Goal: Task Accomplishment & Management: Complete application form

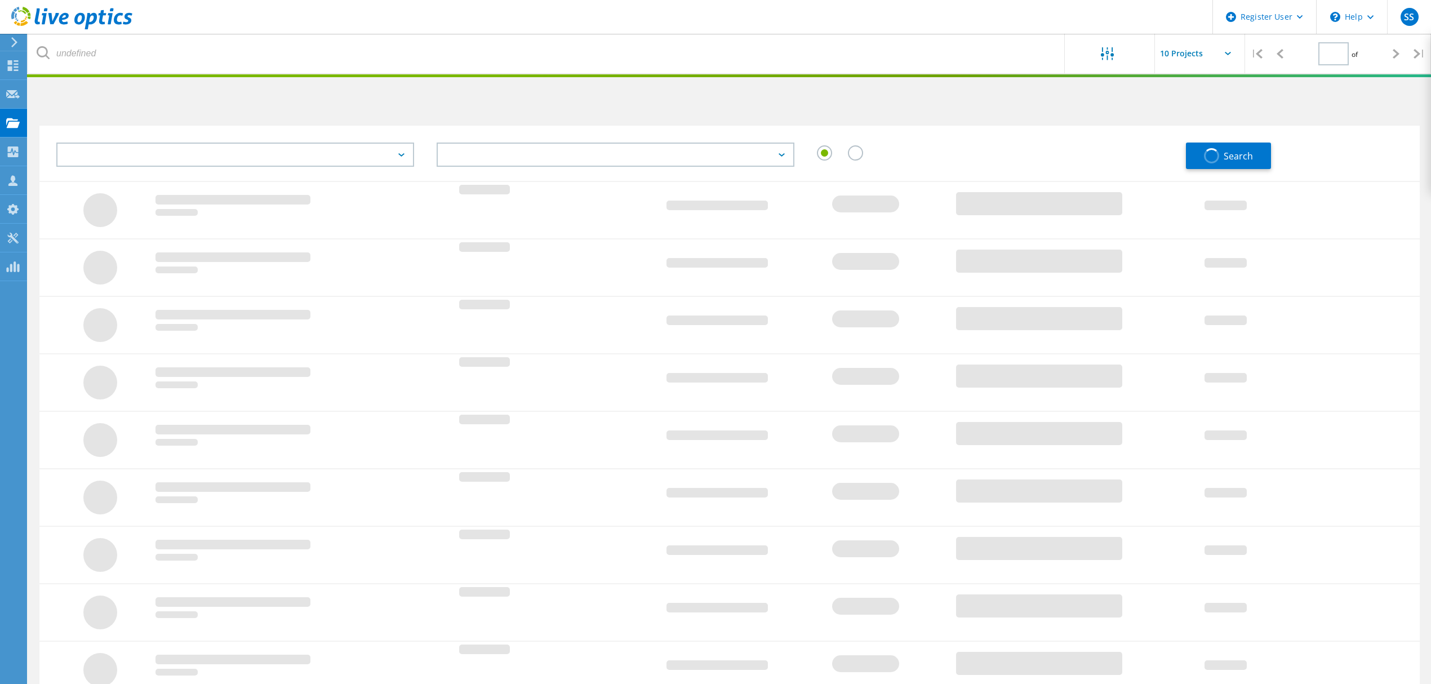
type input "1"
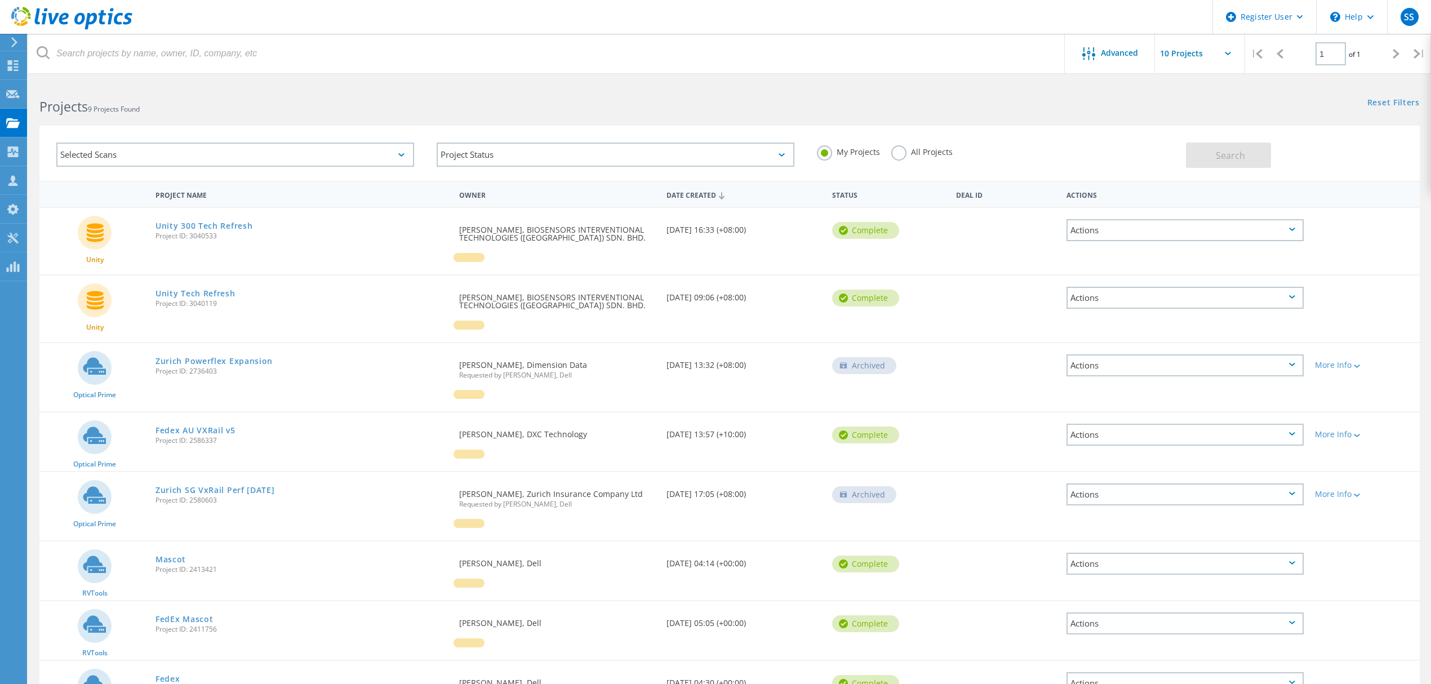
click at [7, 43] on div at bounding box center [12, 42] width 17 height 10
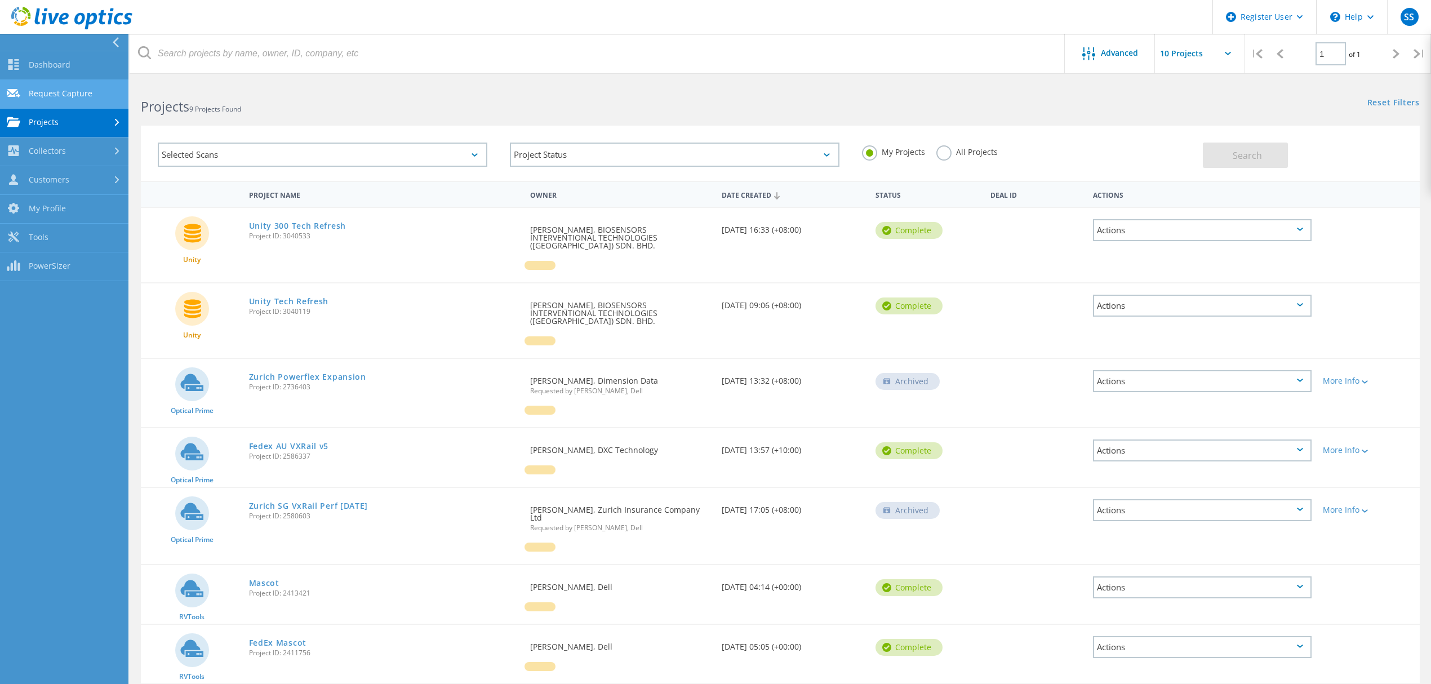
click at [63, 88] on link "Request Capture" at bounding box center [64, 94] width 128 height 29
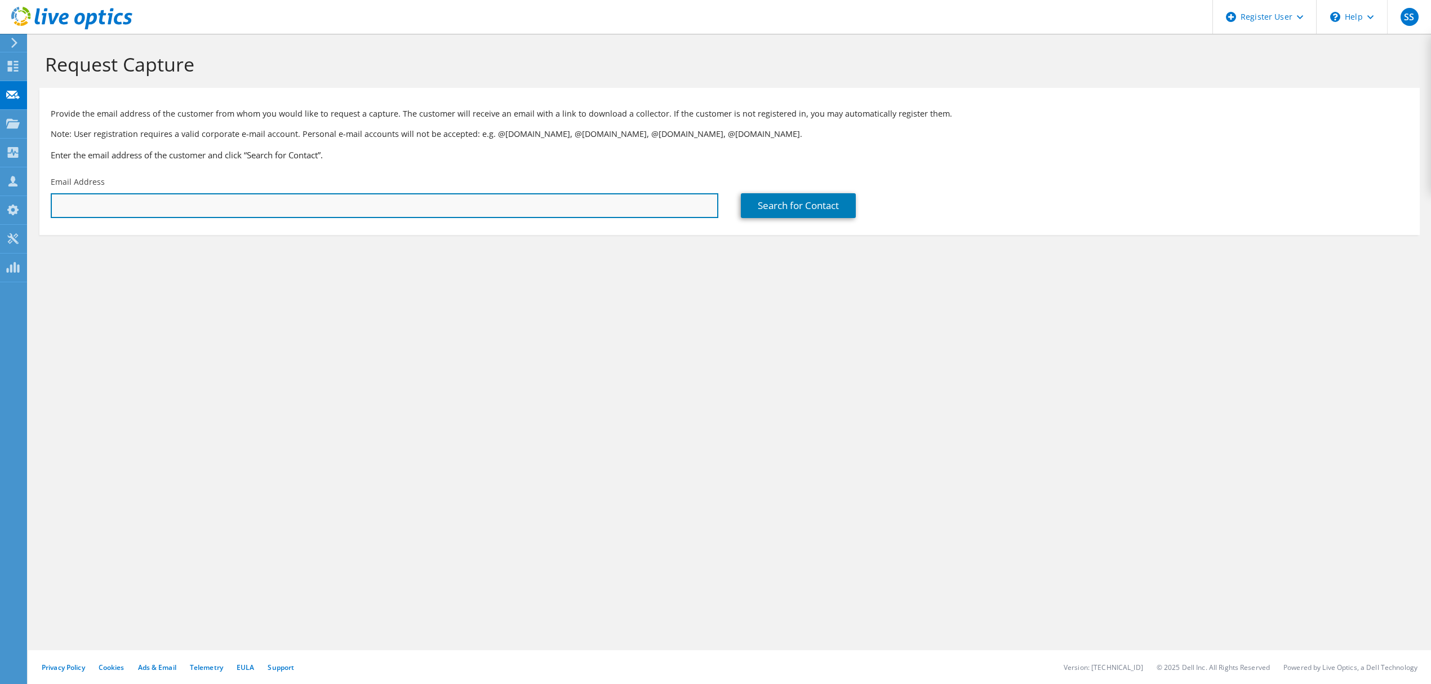
click at [255, 203] on input "text" at bounding box center [385, 205] width 668 height 25
paste input "david.chang@fullertonhealth.com"
click at [244, 214] on input "david.chang@fullertonhealth.com," at bounding box center [385, 205] width 668 height 25
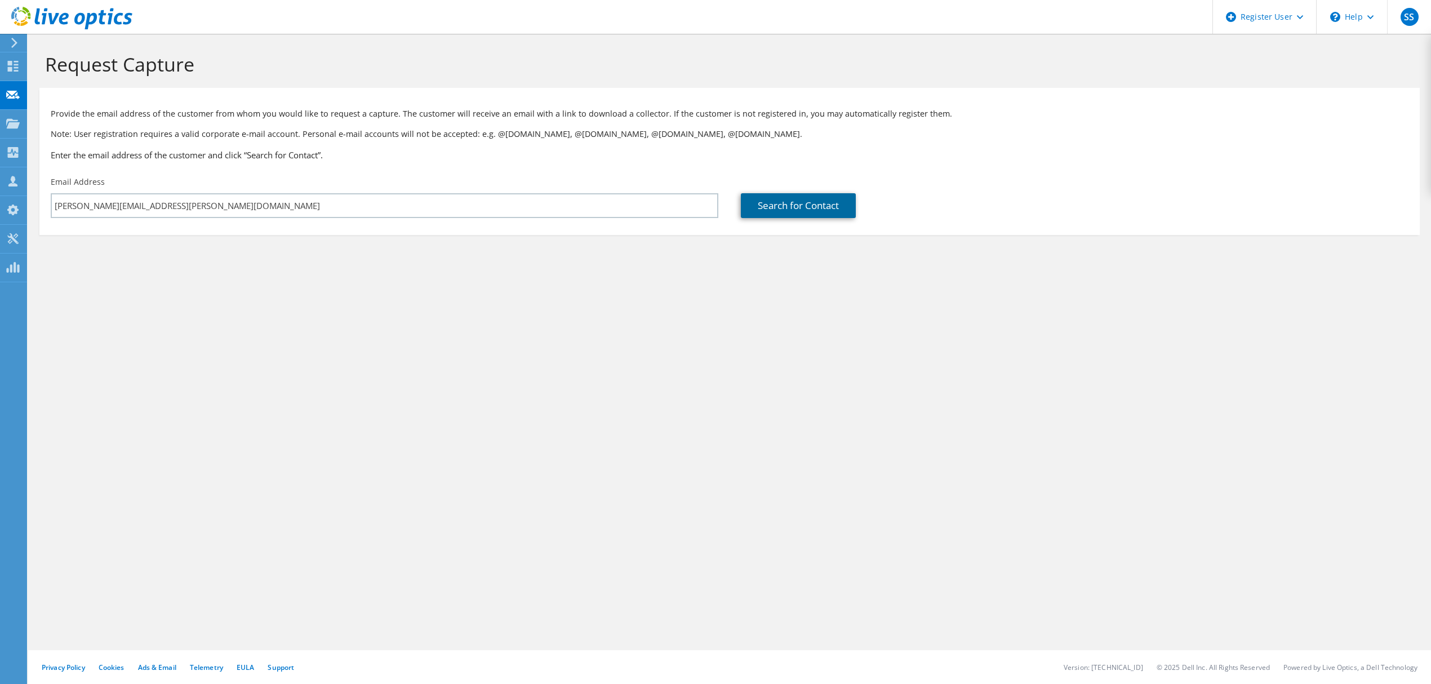
click at [848, 208] on link "Search for Contact" at bounding box center [798, 205] width 115 height 25
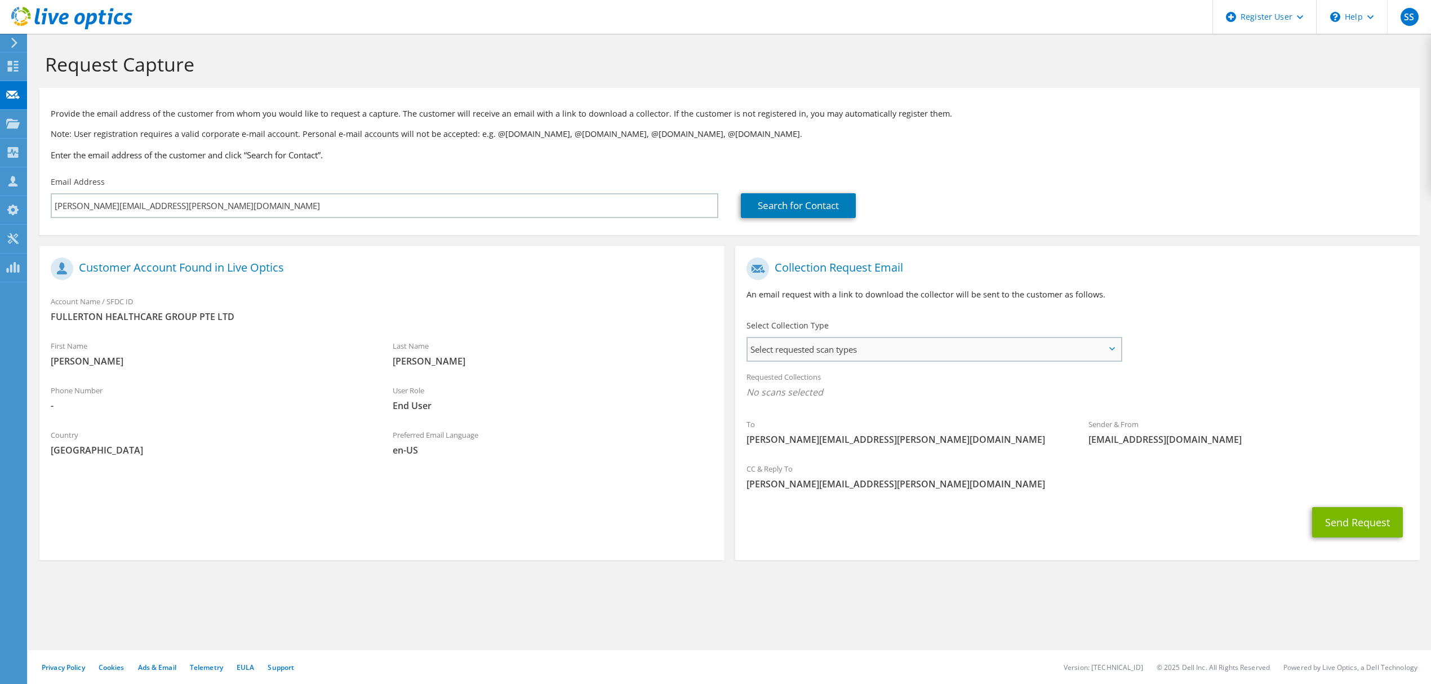
click at [838, 352] on span "Select requested scan types" at bounding box center [934, 349] width 373 height 23
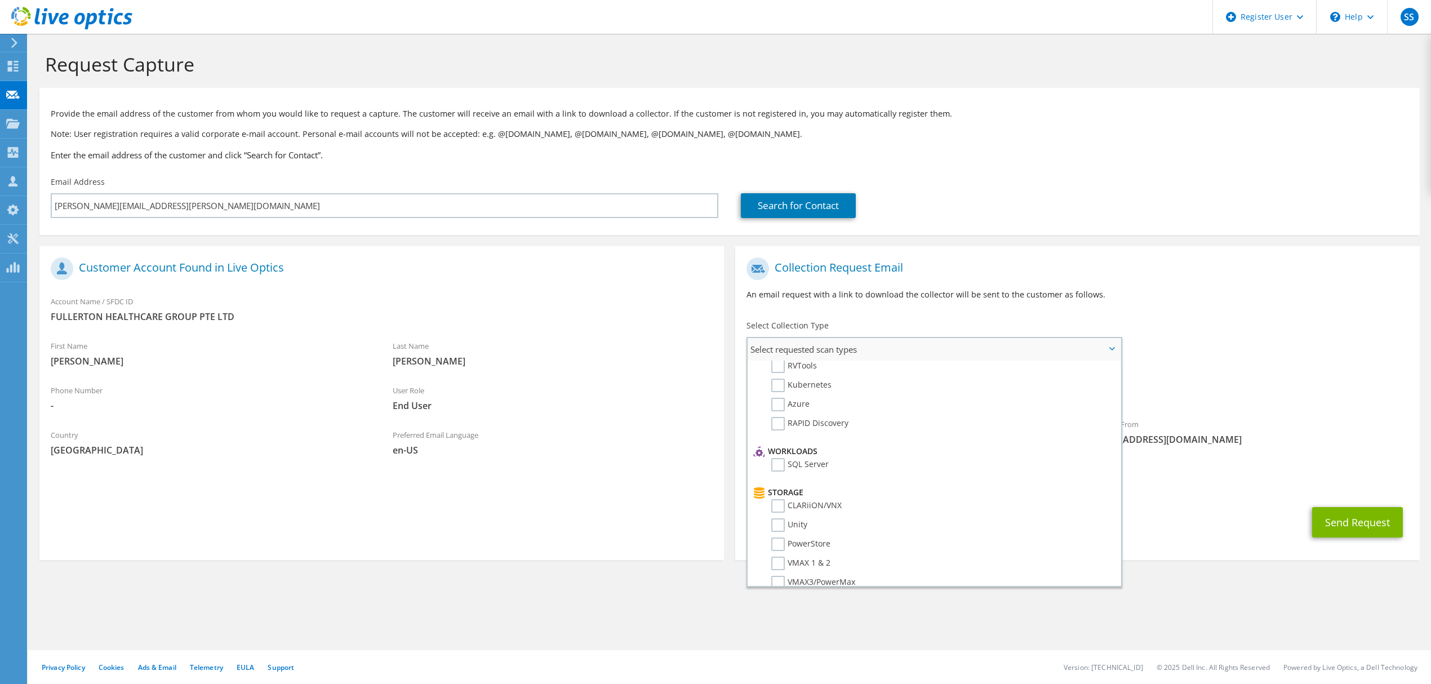
scroll to position [150, 0]
click at [776, 465] on label "PowerStore" at bounding box center [800, 469] width 59 height 14
click at [0, 0] on input "PowerStore" at bounding box center [0, 0] width 0 height 0
click at [1255, 305] on div "Collection Request Email An email request with a link to download the collector…" at bounding box center [1077, 283] width 684 height 63
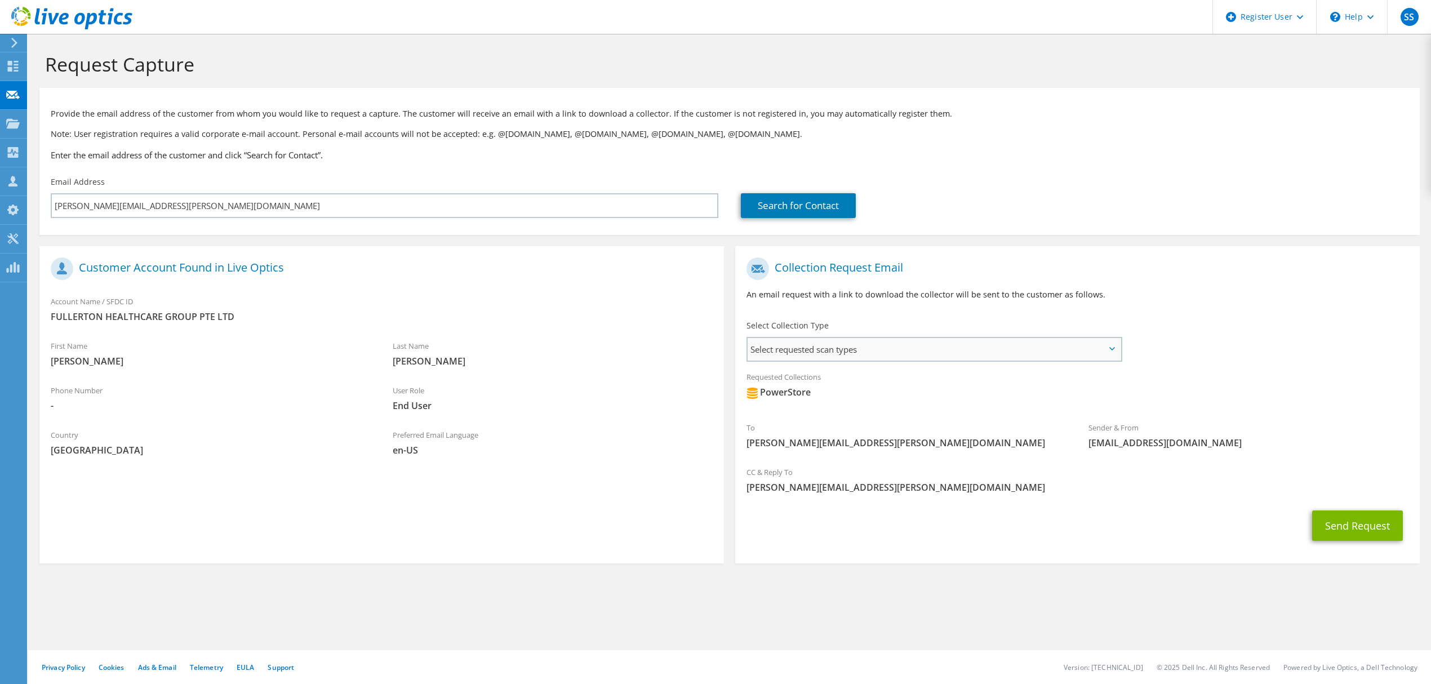
click at [967, 350] on span "Select requested scan types" at bounding box center [934, 349] width 373 height 23
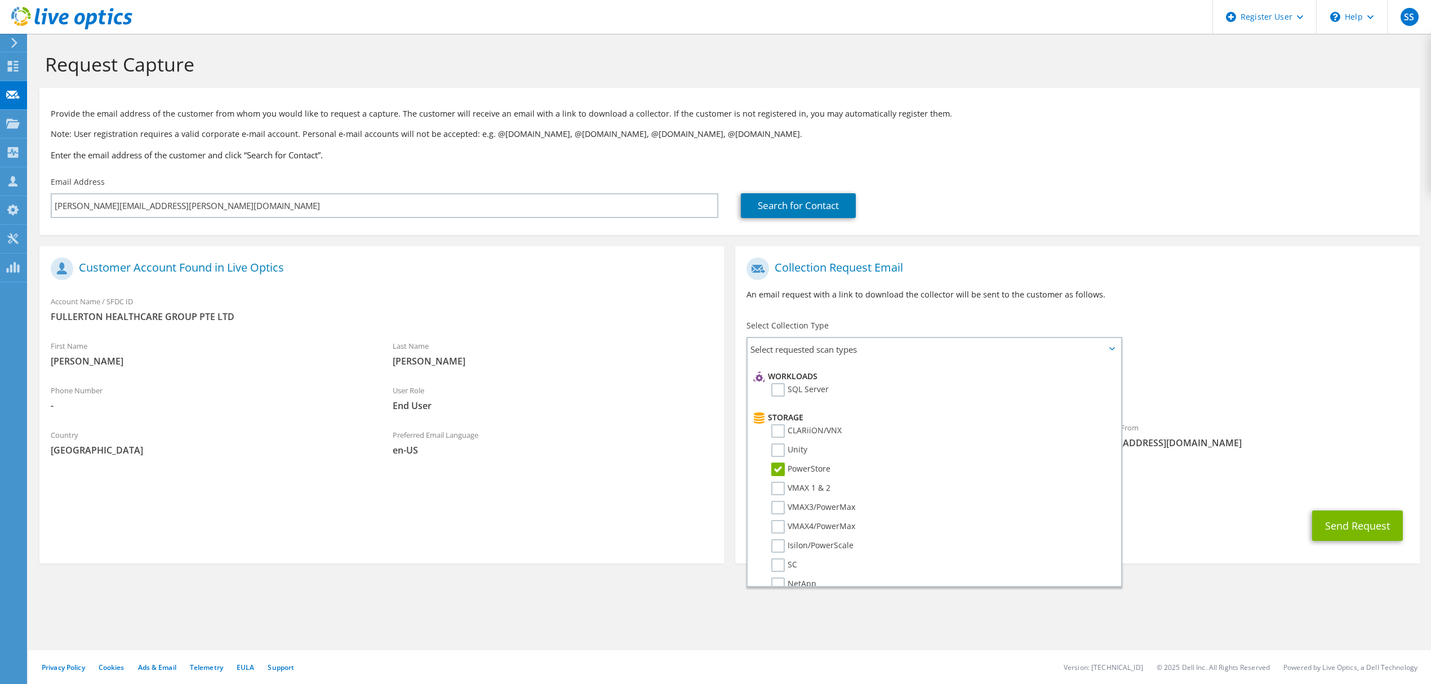
click at [1208, 326] on div "To david.chang@fullertonhealth.com Sender & From liveoptics@liveoptics.com" at bounding box center [1077, 356] width 684 height 208
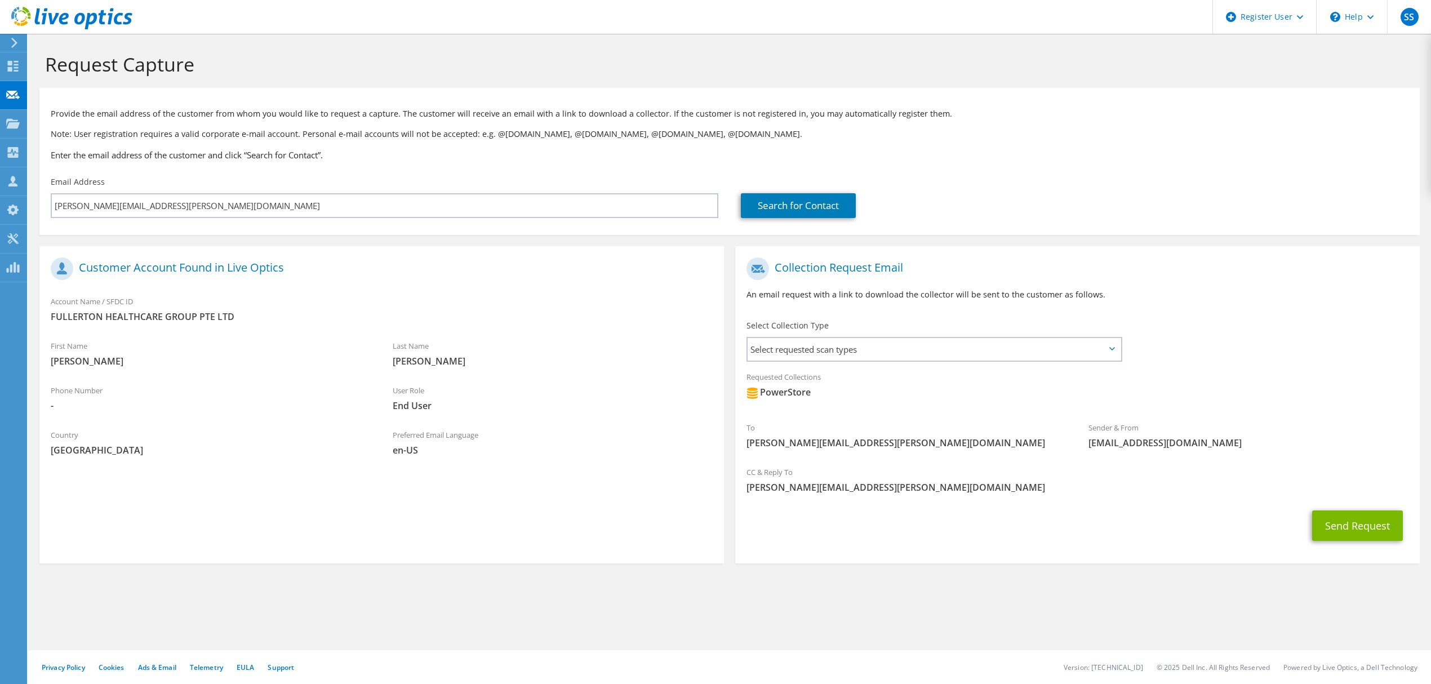
click at [804, 451] on div "To david.chang@fullertonhealth.com" at bounding box center [906, 435] width 342 height 39
click at [776, 490] on span "[PERSON_NAME][EMAIL_ADDRESS][PERSON_NAME][DOMAIN_NAME]" at bounding box center [1077, 487] width 662 height 12
click at [790, 489] on span "[PERSON_NAME][EMAIL_ADDRESS][PERSON_NAME][DOMAIN_NAME]" at bounding box center [1077, 487] width 662 height 12
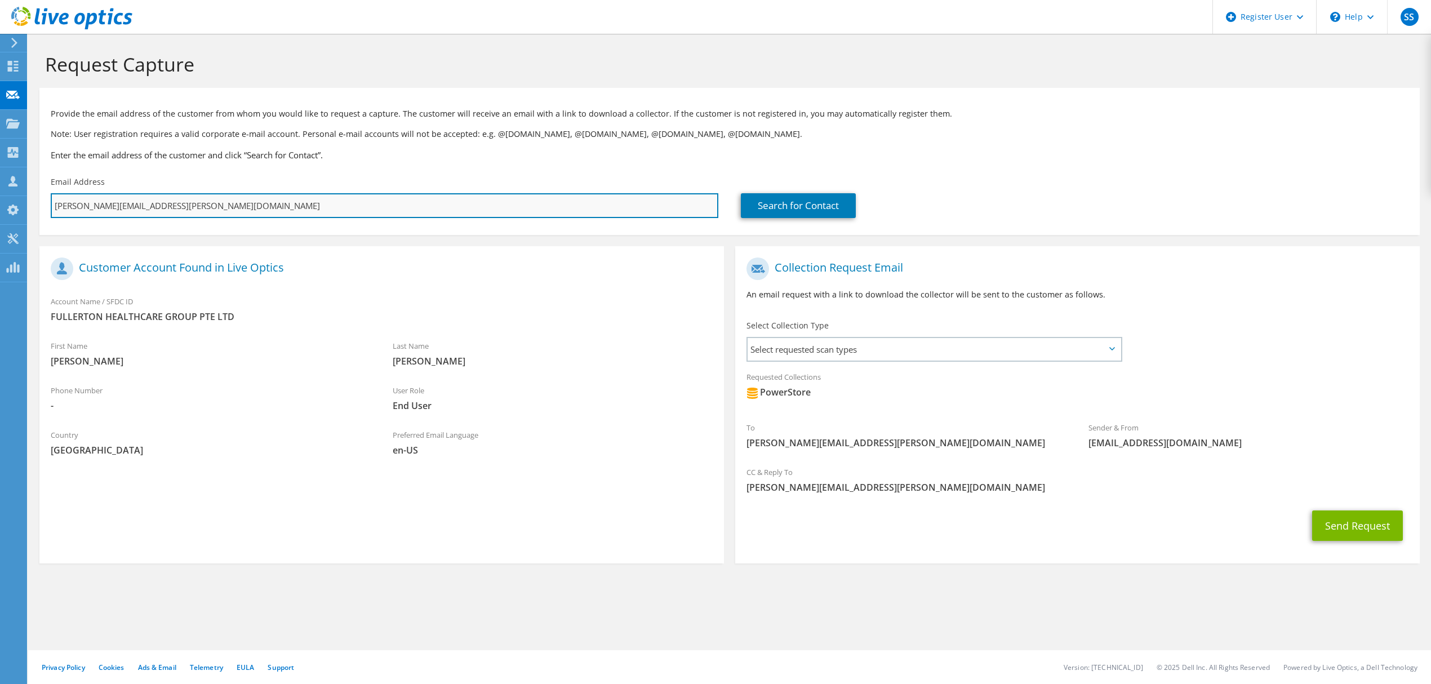
click at [194, 210] on input "david.chang@fullertonhealth.com" at bounding box center [385, 205] width 668 height 25
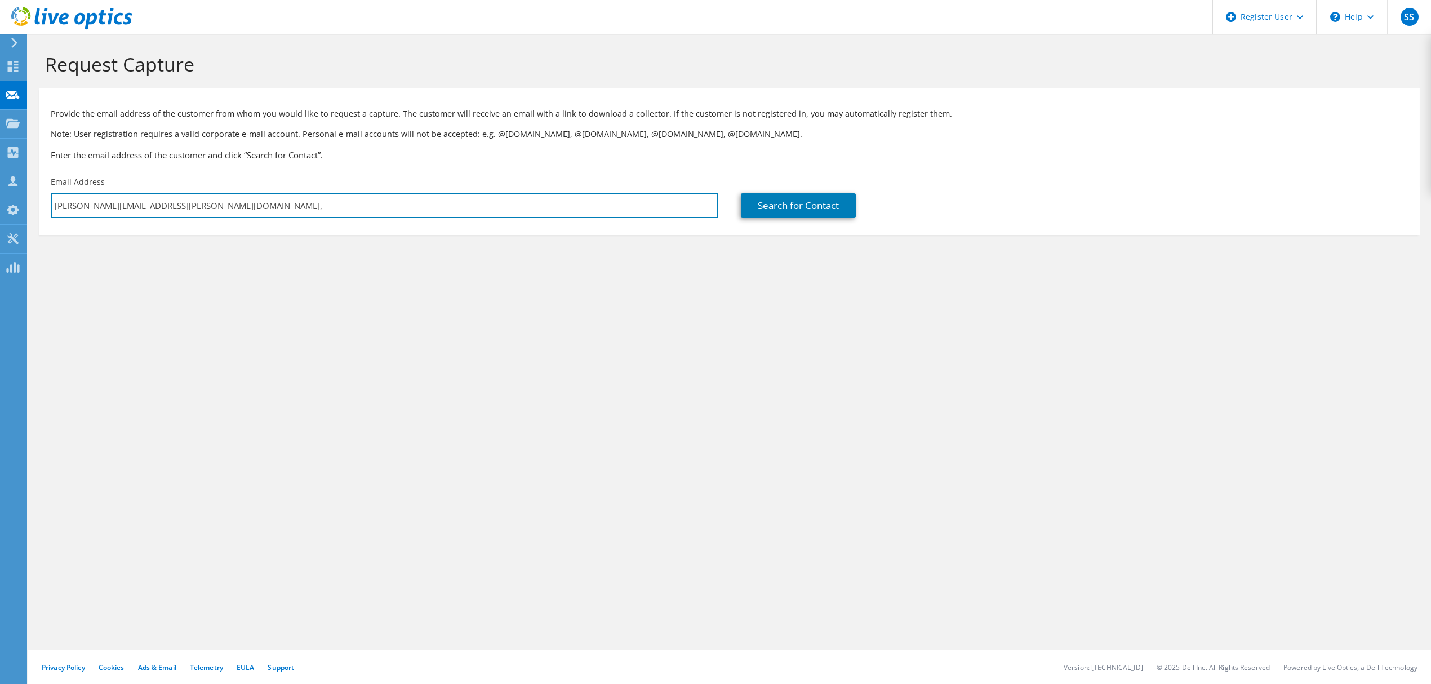
paste input "ciapei.tan@fullertonhealth.com"
click at [787, 202] on link "Search for Contact" at bounding box center [798, 205] width 115 height 25
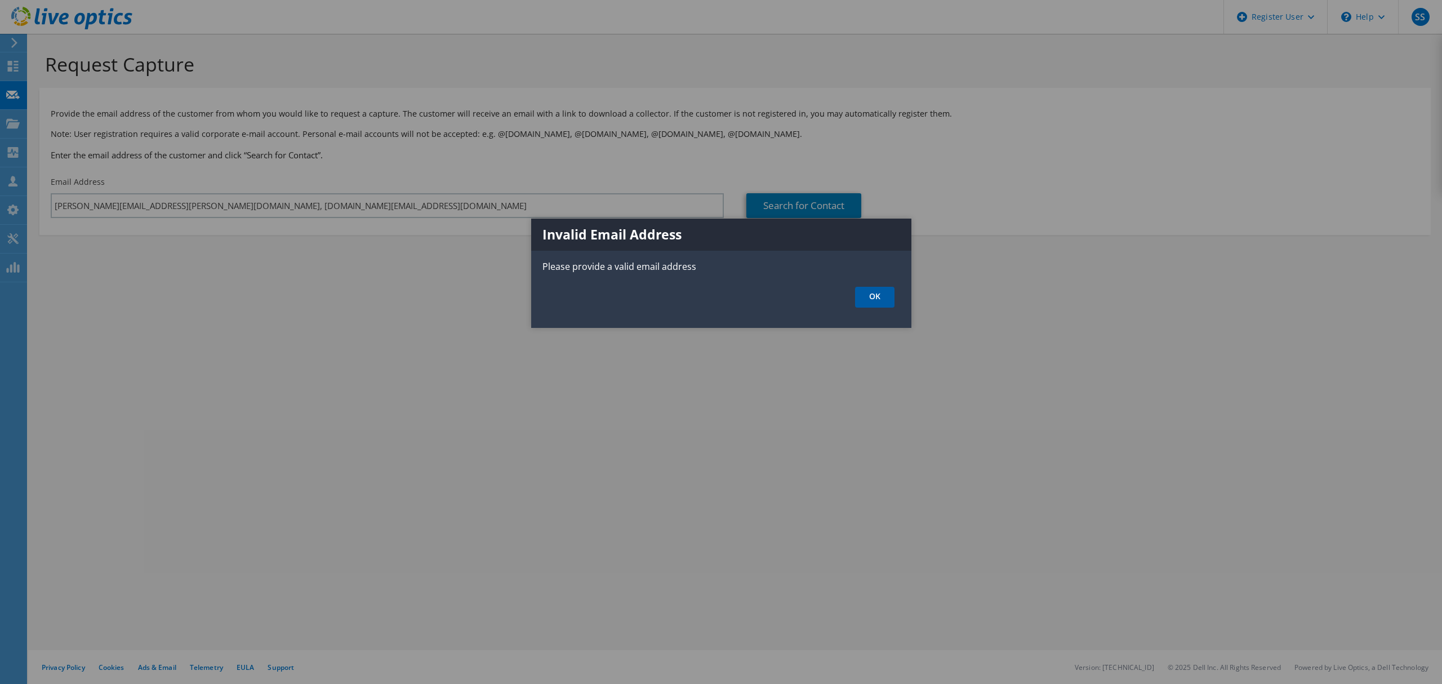
click at [882, 297] on link "OK" at bounding box center [874, 297] width 39 height 21
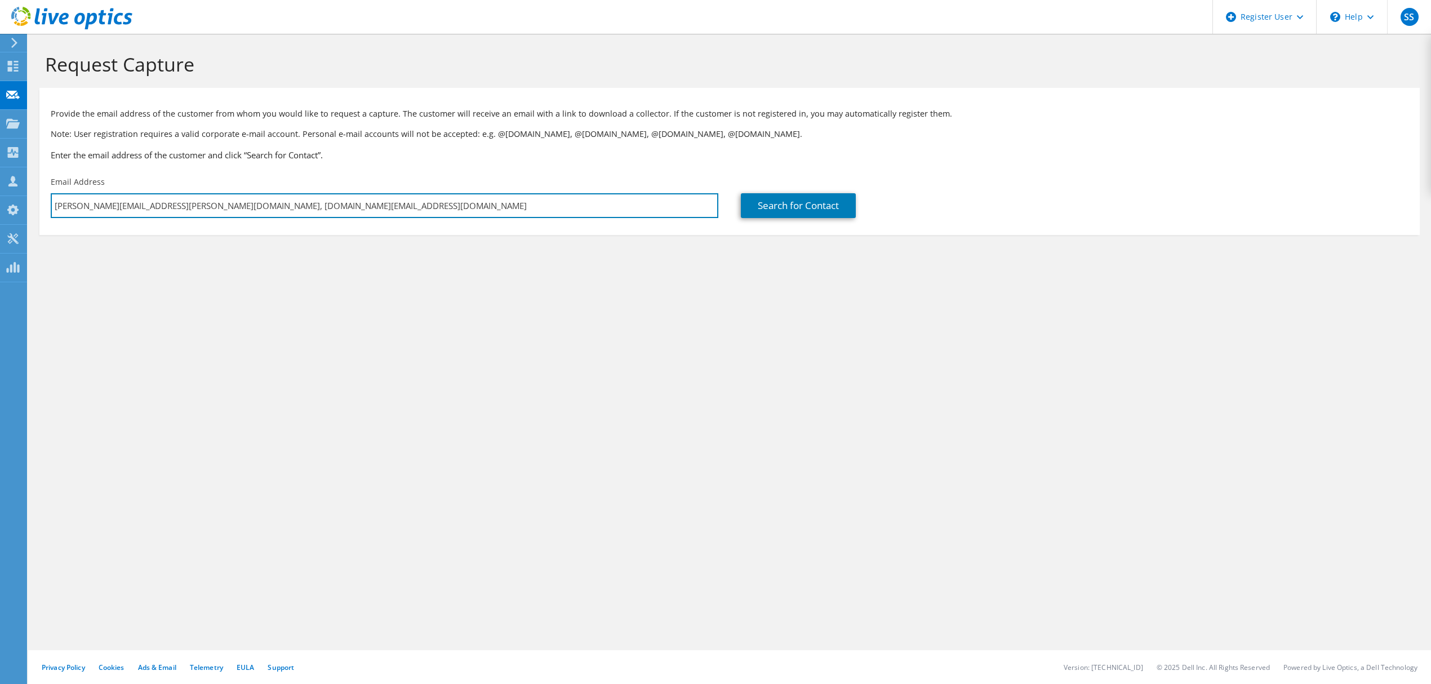
drag, startPoint x: 192, startPoint y: 204, endPoint x: -86, endPoint y: 201, distance: 277.2
click at [0, 201] on html "SS Dell User Supreeth Sathish Supreeth.Sathish@dell.com Dell My Profile Log Out…" at bounding box center [715, 342] width 1431 height 684
drag, startPoint x: 157, startPoint y: 205, endPoint x: 161, endPoint y: 220, distance: 15.3
drag, startPoint x: 161, startPoint y: 220, endPoint x: 155, endPoint y: 197, distance: 23.8
drag, startPoint x: 155, startPoint y: 197, endPoint x: 146, endPoint y: 205, distance: 12.4
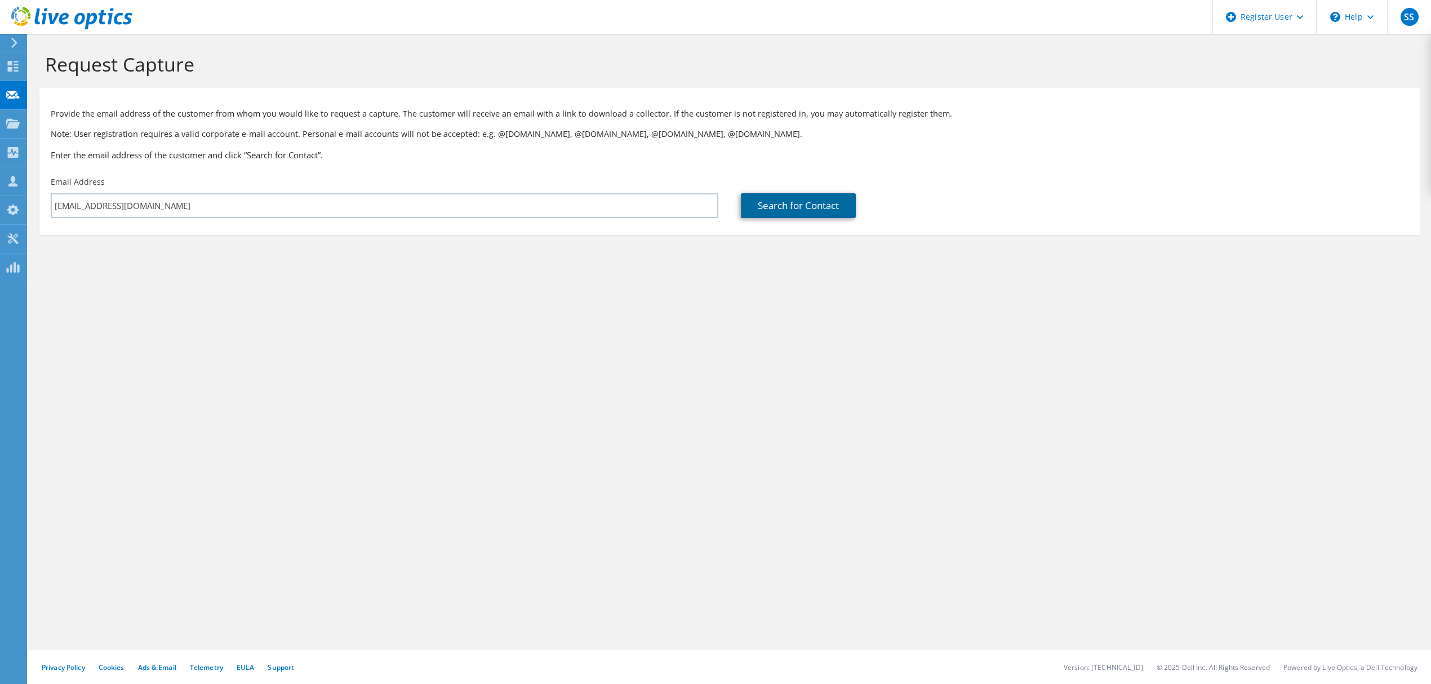
click at [827, 210] on link "Search for Contact" at bounding box center [798, 205] width 115 height 25
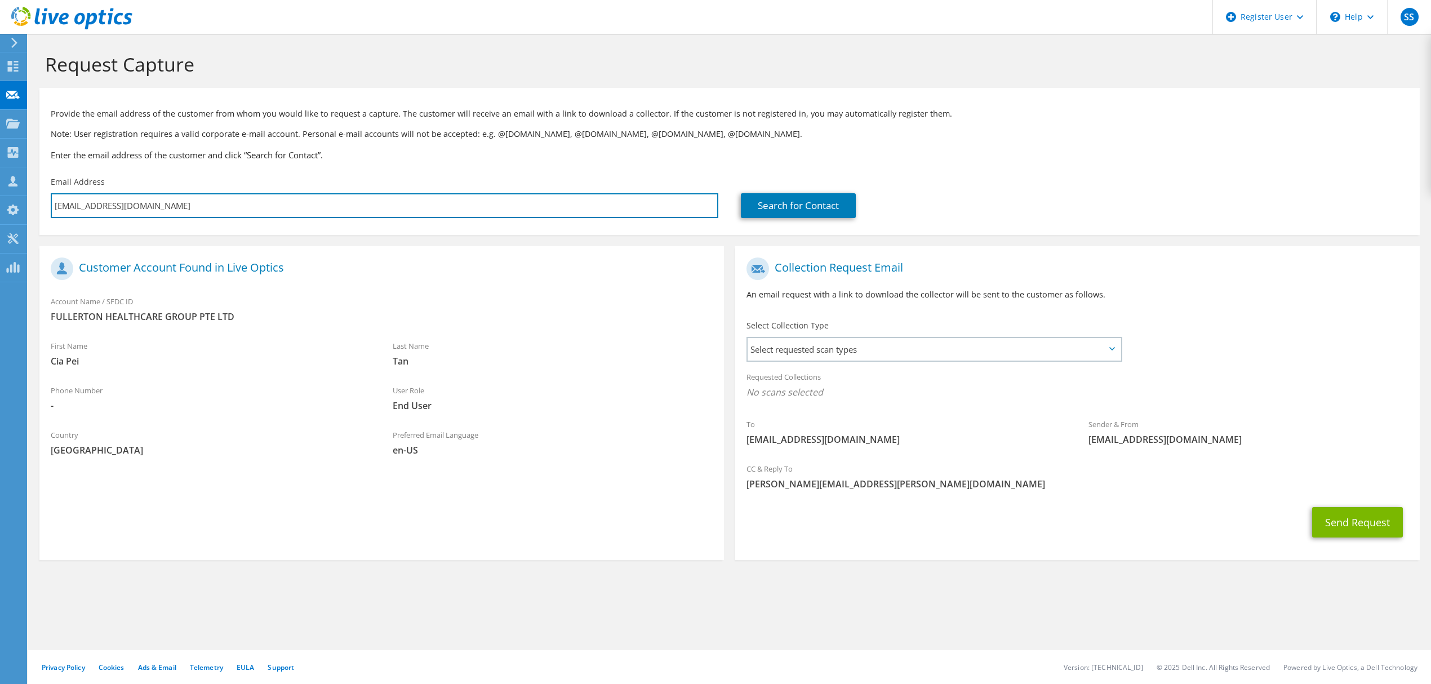
drag, startPoint x: 251, startPoint y: 207, endPoint x: -197, endPoint y: 161, distance: 450.8
click at [0, 161] on html "SS Dell User Supreeth Sathish Supreeth.Sathish@dell.com Dell My Profile Log Out…" at bounding box center [715, 342] width 1431 height 684
paste input "david.chang@fullertonhealth.com,"
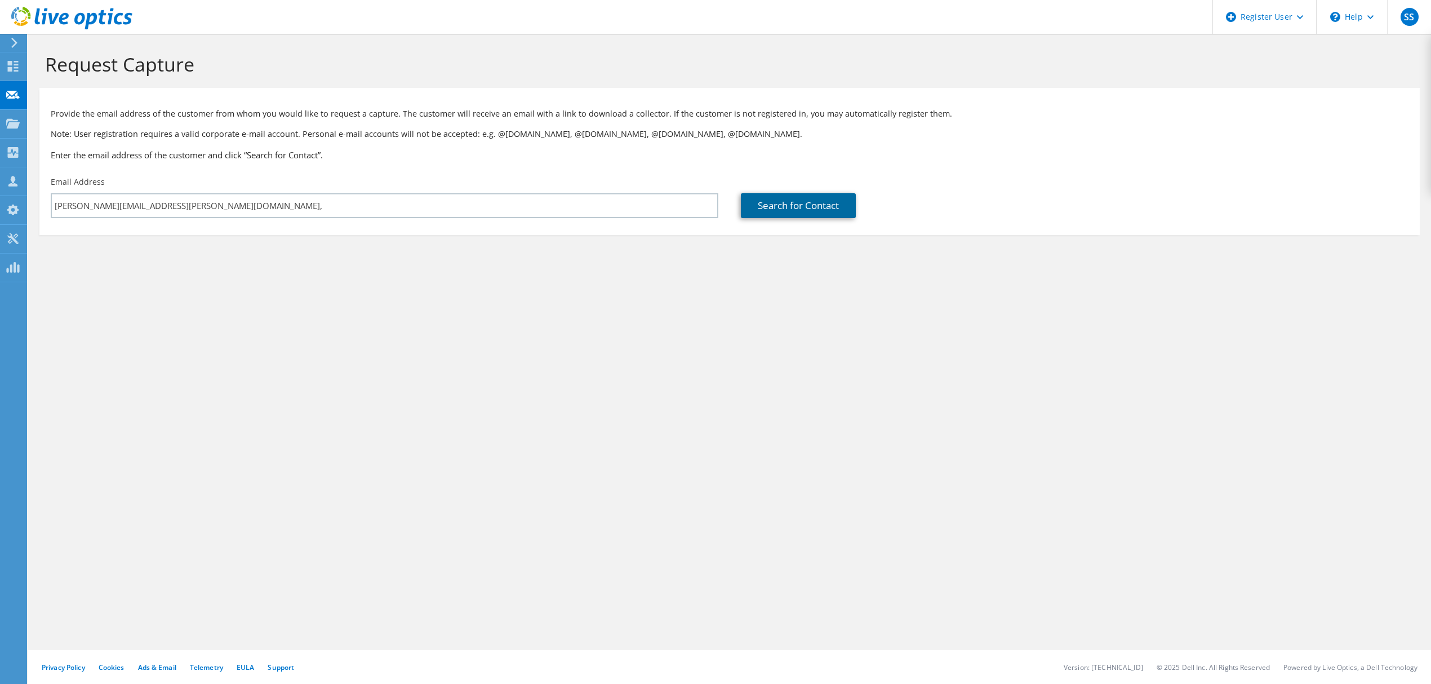
click at [819, 215] on link "Search for Contact" at bounding box center [798, 205] width 115 height 25
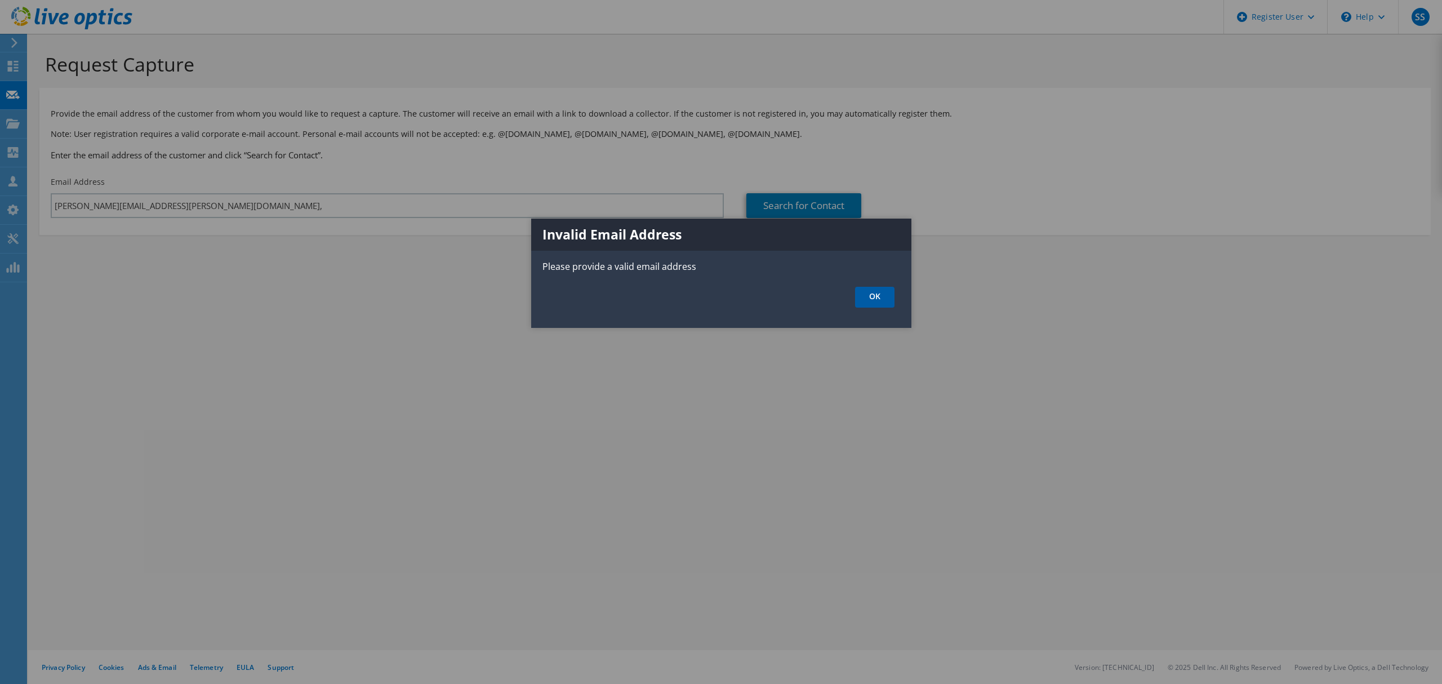
click at [874, 295] on link "OK" at bounding box center [874, 297] width 39 height 21
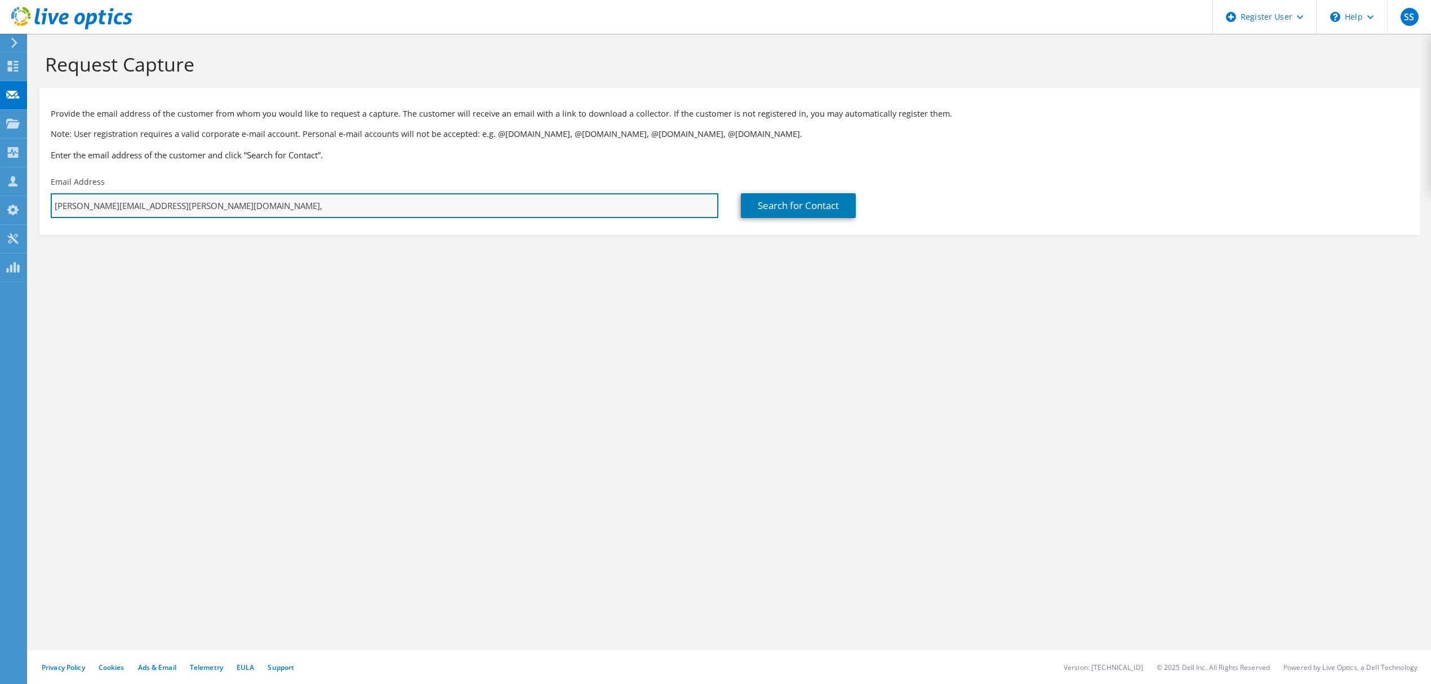
click at [251, 212] on input "david.chang@fullertonhealth.com," at bounding box center [385, 205] width 668 height 25
type input "david.chang@fullertonhealth.com"
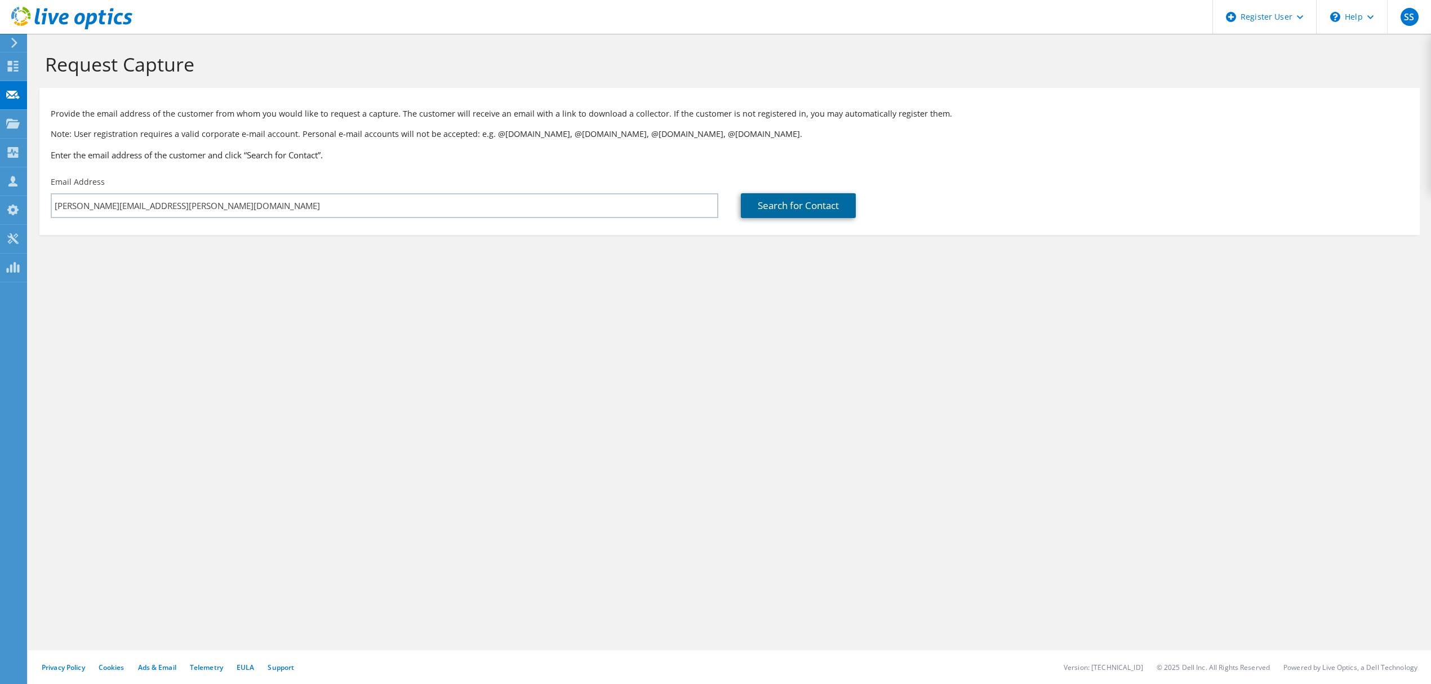
click at [748, 214] on link "Search for Contact" at bounding box center [798, 205] width 115 height 25
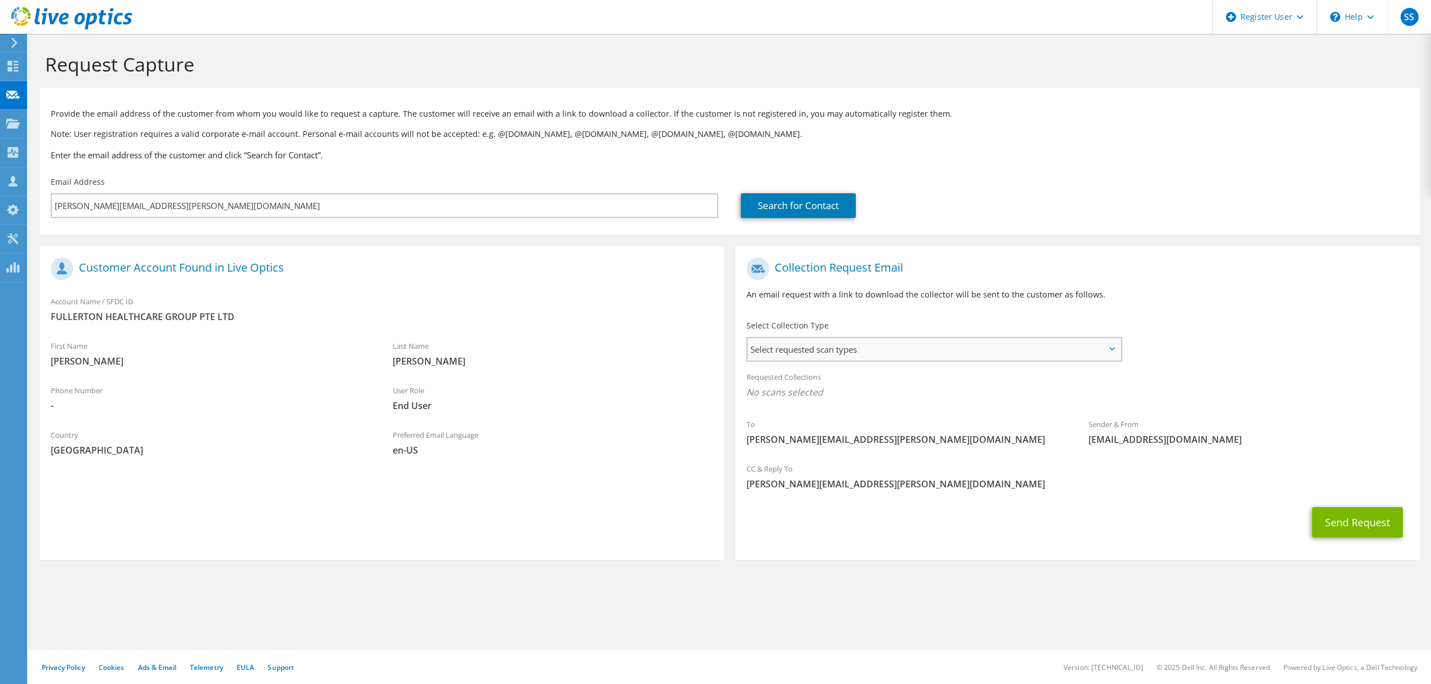
click at [950, 345] on span "Select requested scan types" at bounding box center [934, 349] width 373 height 23
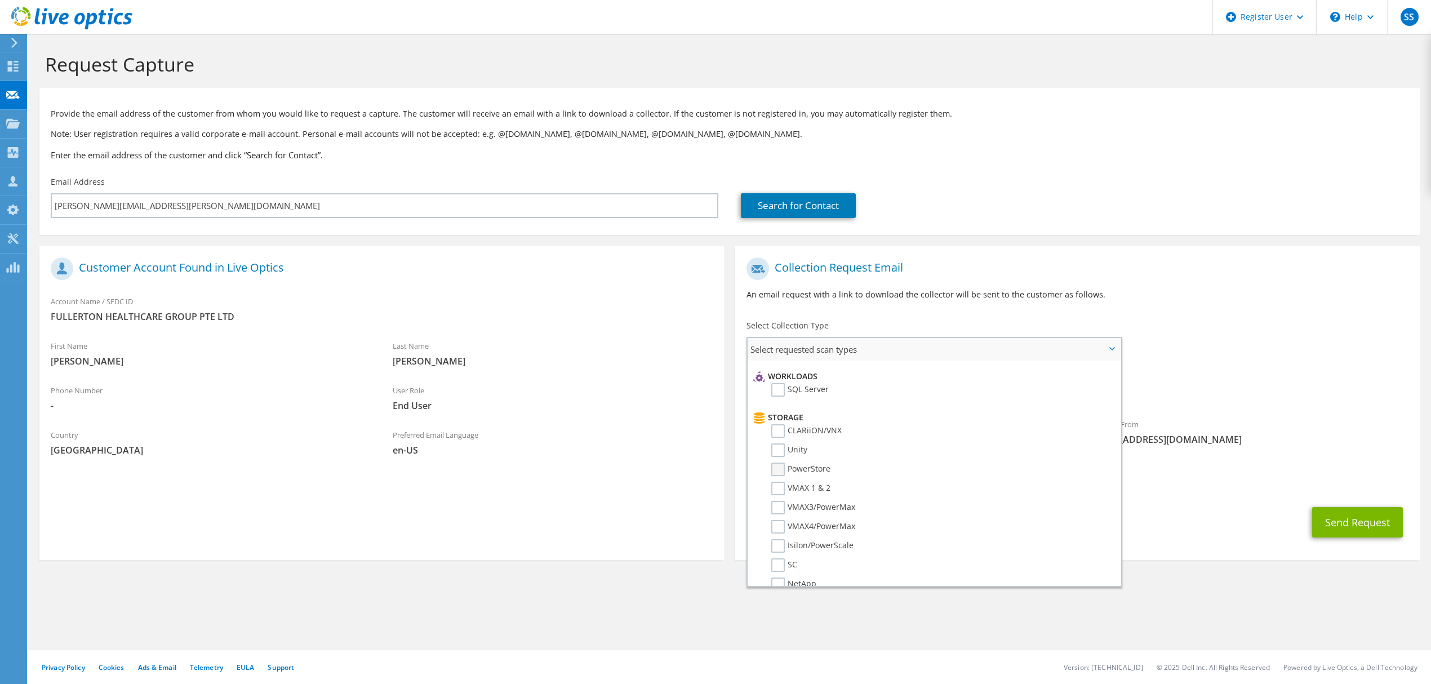
click at [780, 464] on label "PowerStore" at bounding box center [800, 469] width 59 height 14
click at [0, 0] on input "PowerStore" at bounding box center [0, 0] width 0 height 0
click at [1195, 530] on div "Send Request" at bounding box center [1077, 526] width 684 height 42
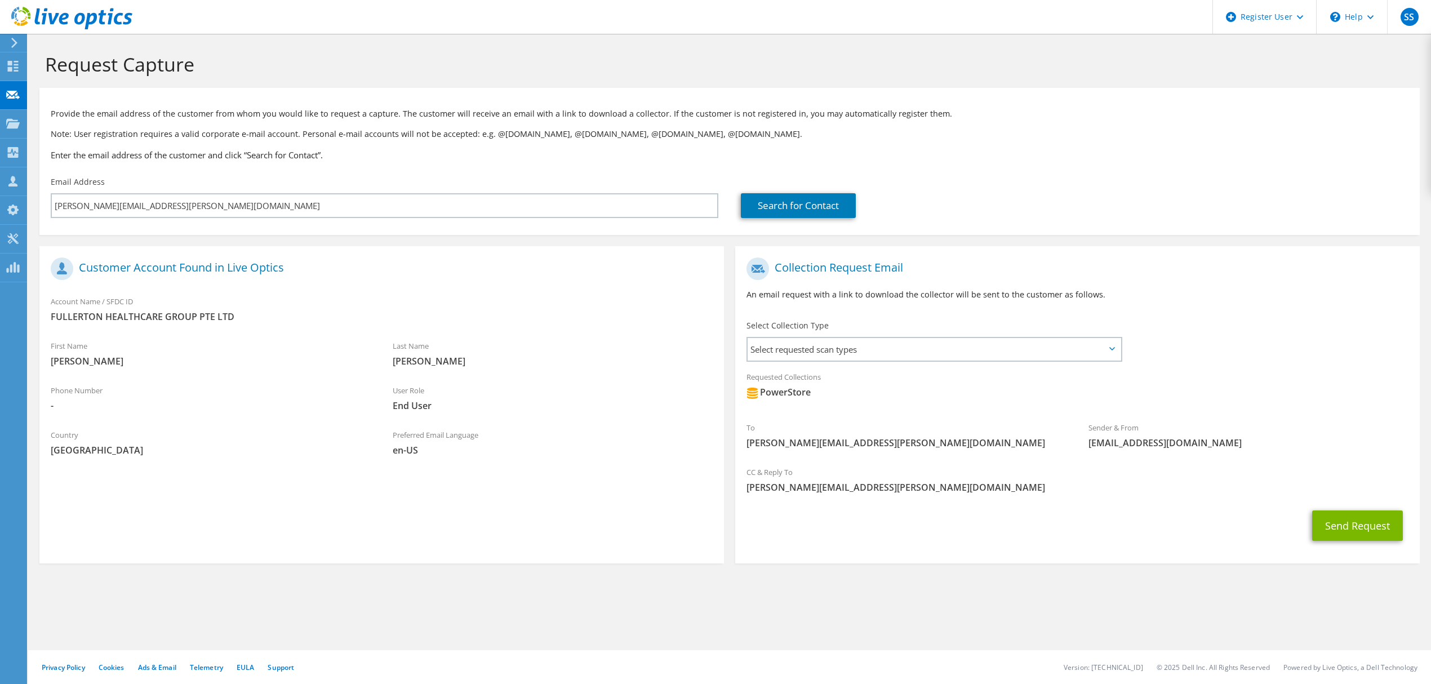
click at [829, 484] on span "[PERSON_NAME][EMAIL_ADDRESS][PERSON_NAME][DOMAIN_NAME]" at bounding box center [1077, 487] width 662 height 12
drag, startPoint x: 868, startPoint y: 479, endPoint x: 888, endPoint y: 477, distance: 20.4
click at [869, 479] on div "CC & Reply To Supreeth.Sathish@dell.com" at bounding box center [1077, 479] width 684 height 39
click at [846, 408] on div "Requested Collections No scans selected PowerStore" at bounding box center [1077, 387] width 684 height 45
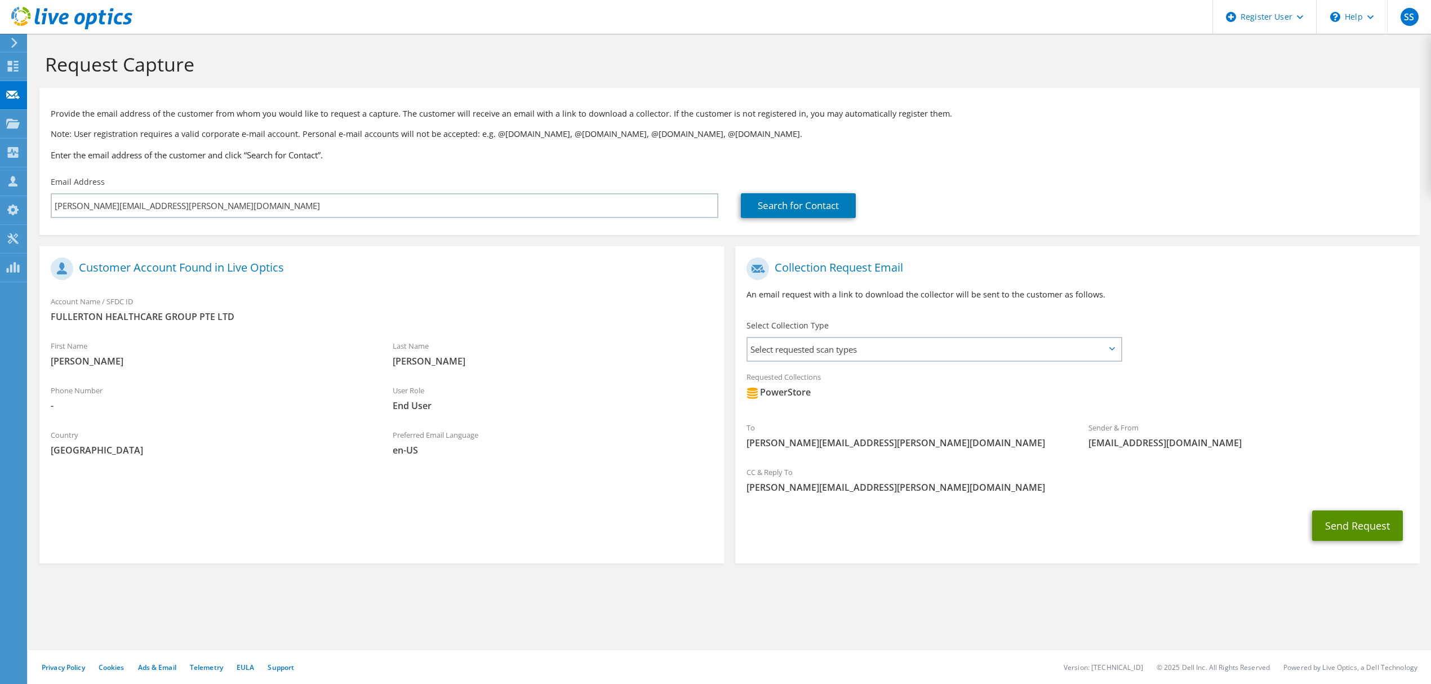
click at [1335, 524] on button "Send Request" at bounding box center [1357, 525] width 91 height 30
